Goal: Task Accomplishment & Management: Use online tool/utility

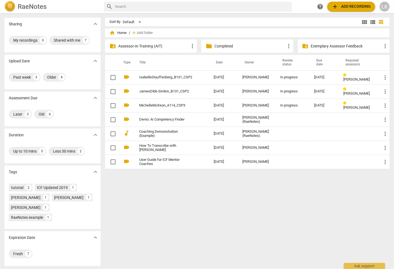
click at [216, 47] on p "Completed" at bounding box center [249, 46] width 71 height 6
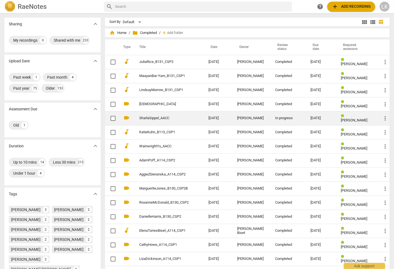
click at [168, 118] on link "SharlaSippel_AACC" at bounding box center [163, 118] width 49 height 4
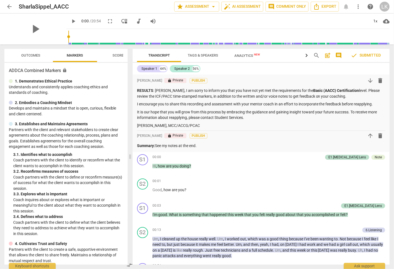
drag, startPoint x: 196, startPoint y: 155, endPoint x: 129, endPoint y: 147, distance: 67.7
click at [129, 147] on span at bounding box center [129, 156] width 3 height 224
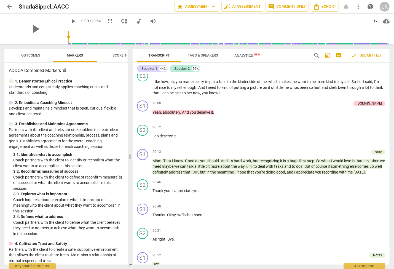
scroll to position [2163, 0]
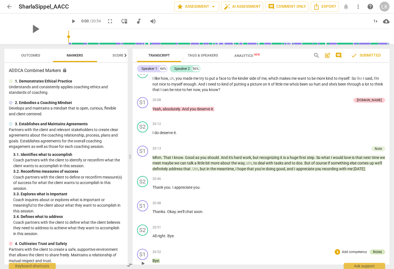
click at [375, 249] on div "Notes" at bounding box center [377, 251] width 9 height 5
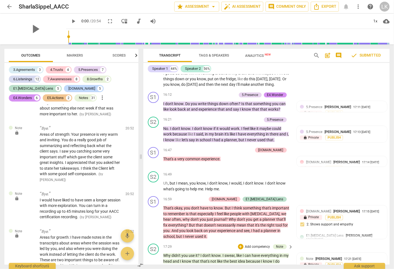
scroll to position [2270, 0]
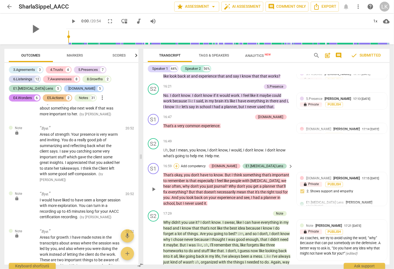
click at [179, 163] on div "+" at bounding box center [177, 166] width 6 height 6
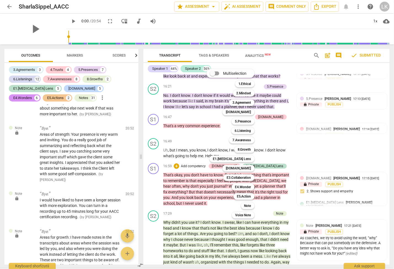
click at [324, 139] on div at bounding box center [197, 134] width 394 height 269
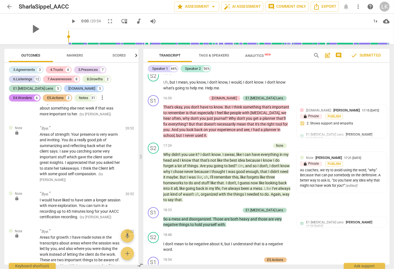
scroll to position [2336, 0]
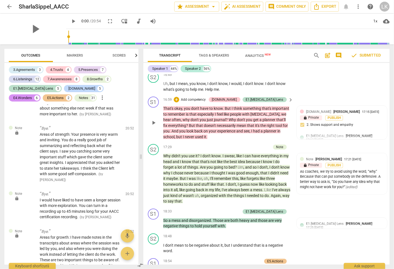
click at [153, 119] on span "play_arrow" at bounding box center [153, 122] width 7 height 7
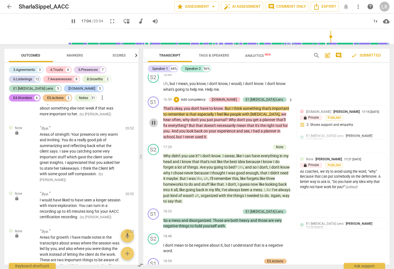
click at [153, 119] on span "pause" at bounding box center [153, 122] width 7 height 7
click at [153, 119] on span "play_arrow" at bounding box center [153, 122] width 7 height 7
click at [153, 119] on span "pause" at bounding box center [153, 122] width 7 height 7
type input "1049"
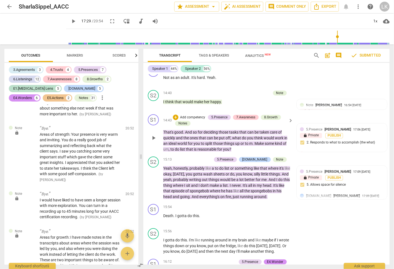
scroll to position [2071, 0]
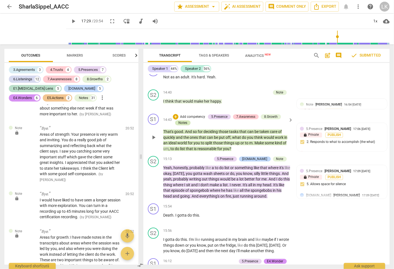
click at [185, 120] on div "Notes" at bounding box center [182, 122] width 9 height 5
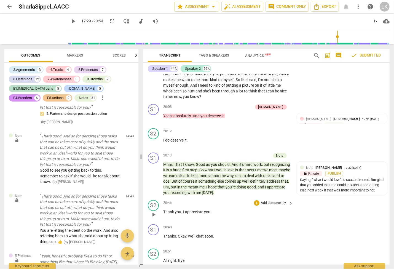
scroll to position [2577, 0]
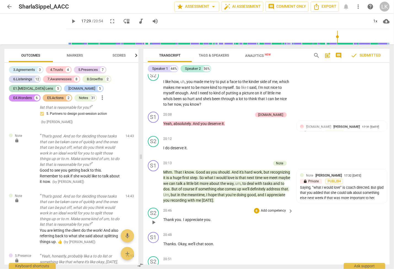
click at [328, 181] on div "S1 play_arrow pause 20:13 + Add competency Note keyboard_arrow_right Mhm . That…" at bounding box center [266, 181] width 246 height 47
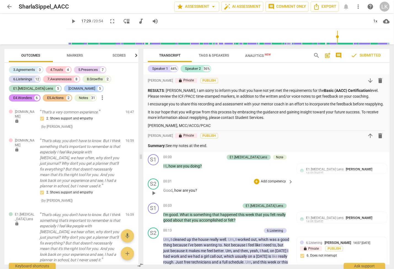
scroll to position [33, 0]
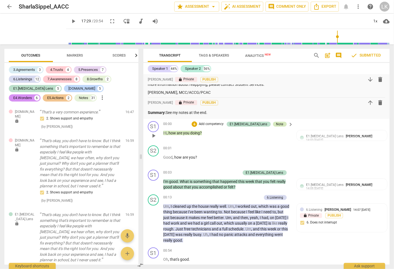
click at [279, 125] on div "Note" at bounding box center [279, 124] width 7 height 5
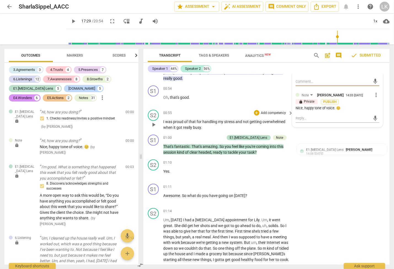
scroll to position [199, 0]
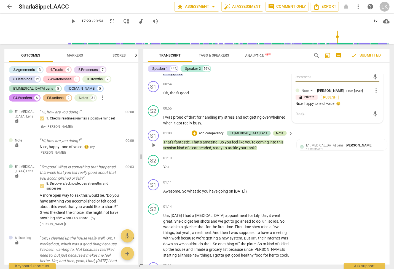
click at [277, 131] on div "Note" at bounding box center [279, 133] width 7 height 5
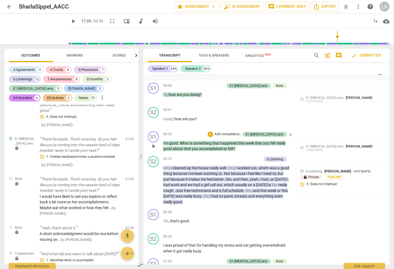
scroll to position [66, 0]
